Goal: Find specific page/section

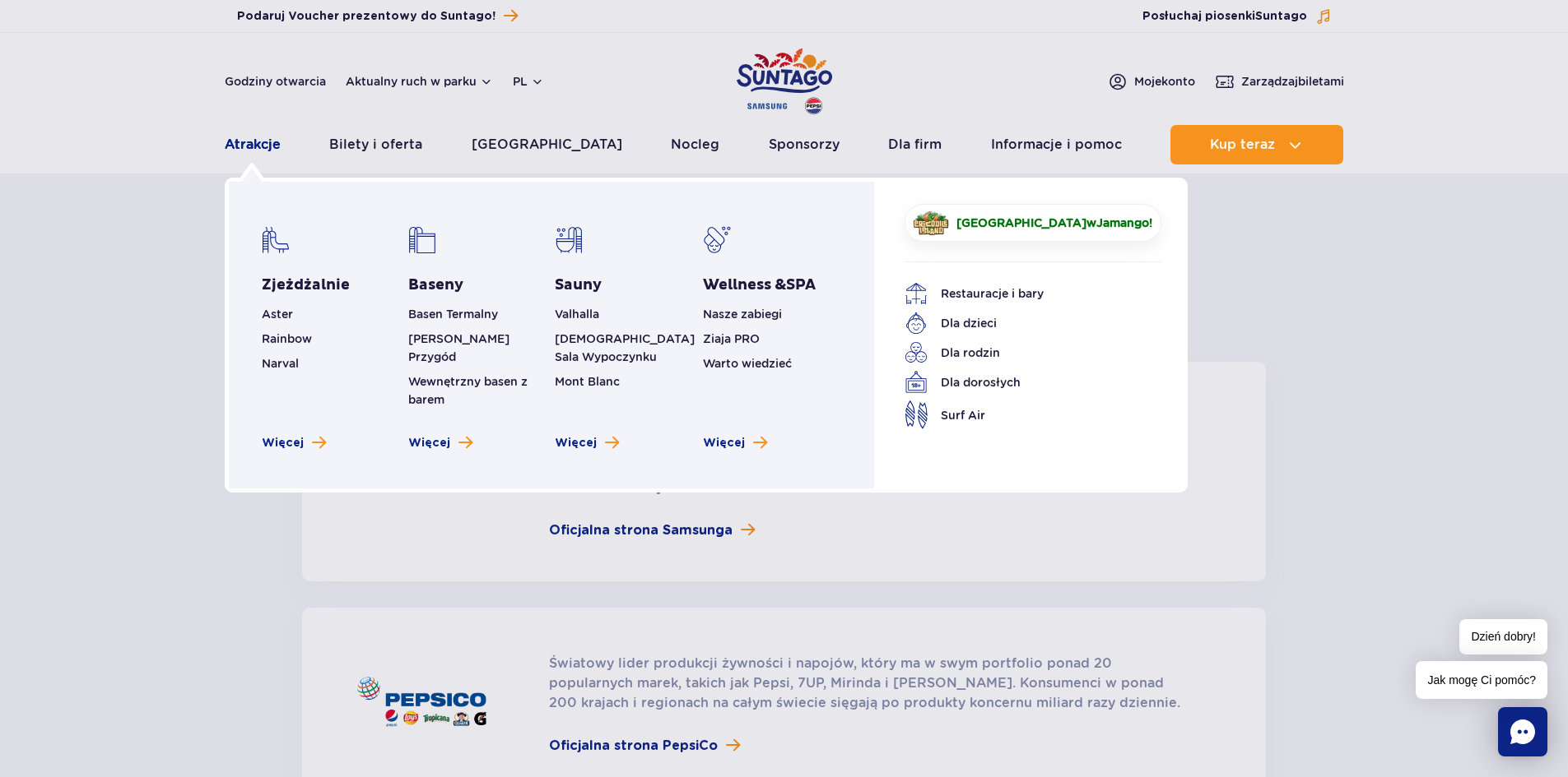
click at [234, 143] on link "Atrakcje" at bounding box center [252, 144] width 56 height 39
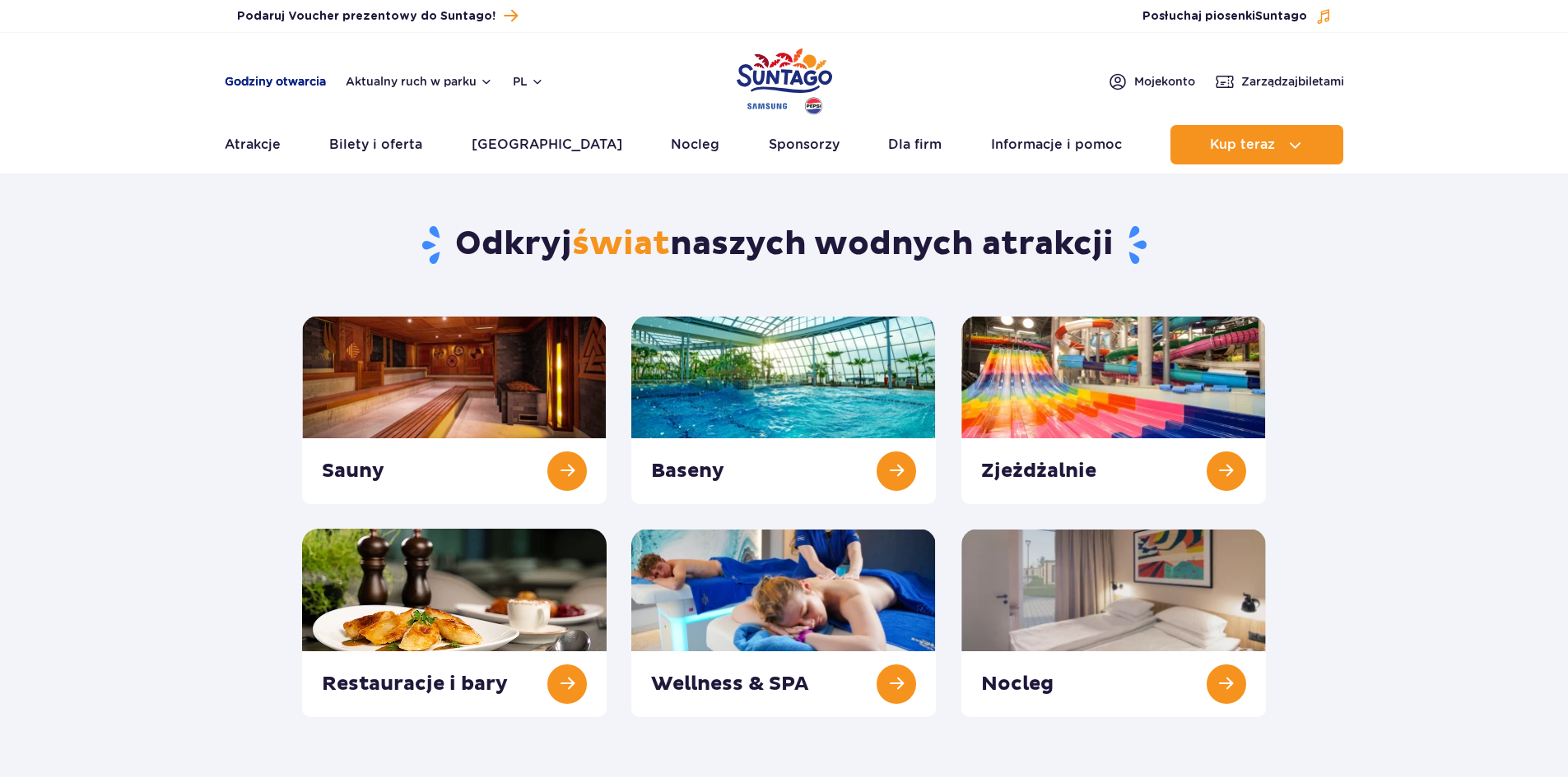
click at [283, 84] on link "Godziny otwarcia" at bounding box center [275, 80] width 102 height 16
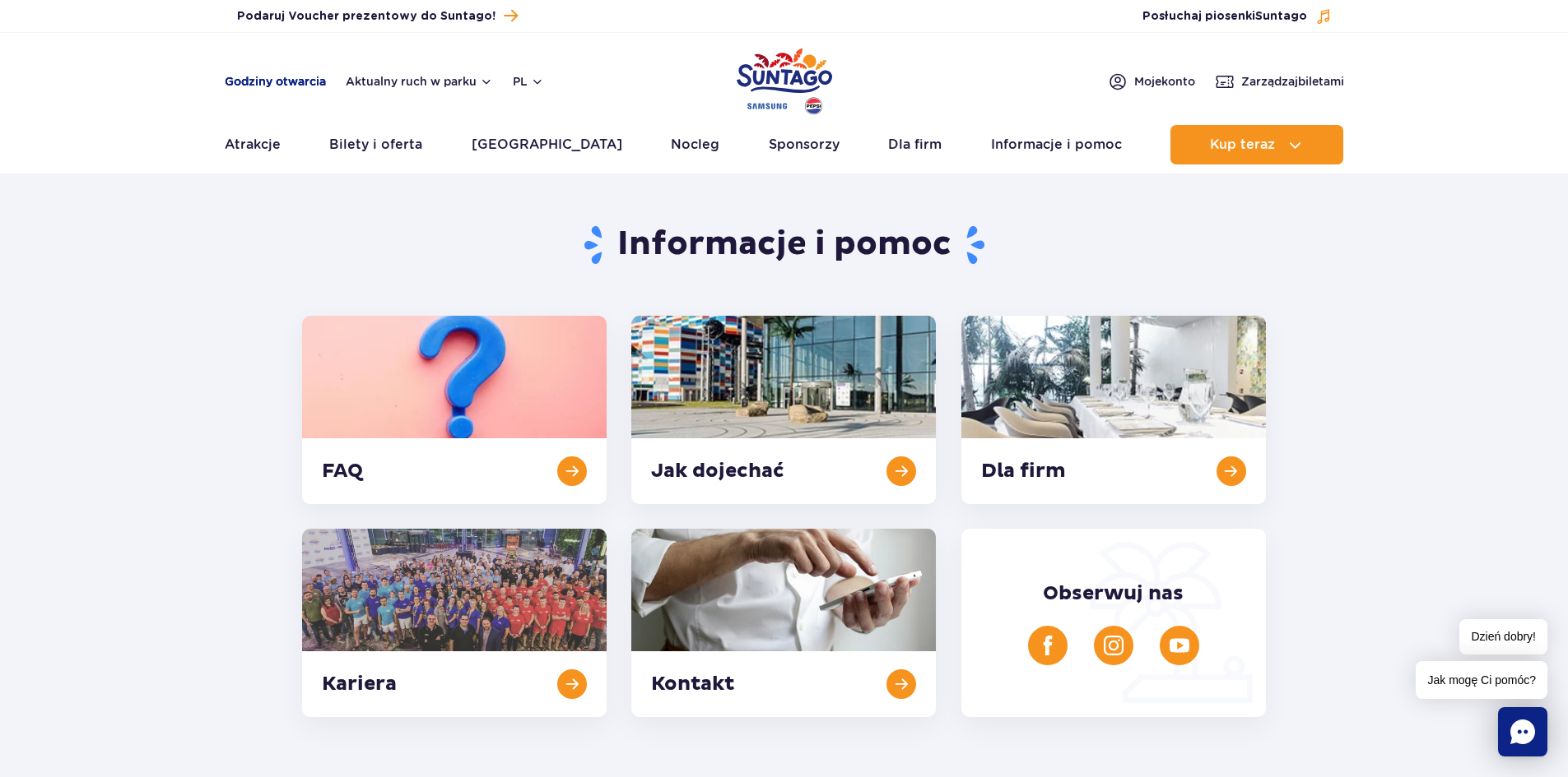
click at [296, 80] on link "Godziny otwarcia" at bounding box center [275, 80] width 102 height 16
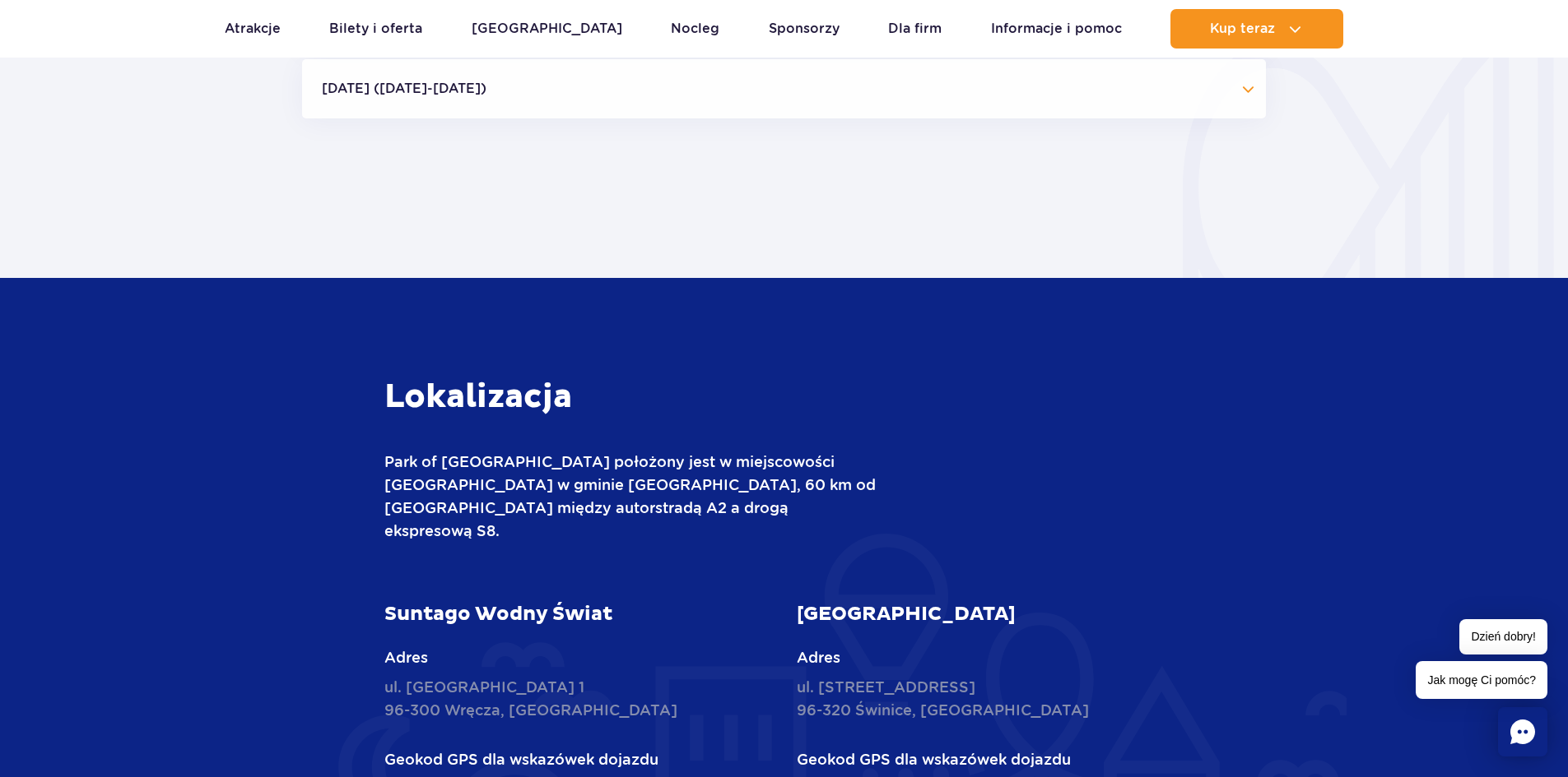
scroll to position [1832, 0]
